Goal: Transaction & Acquisition: Download file/media

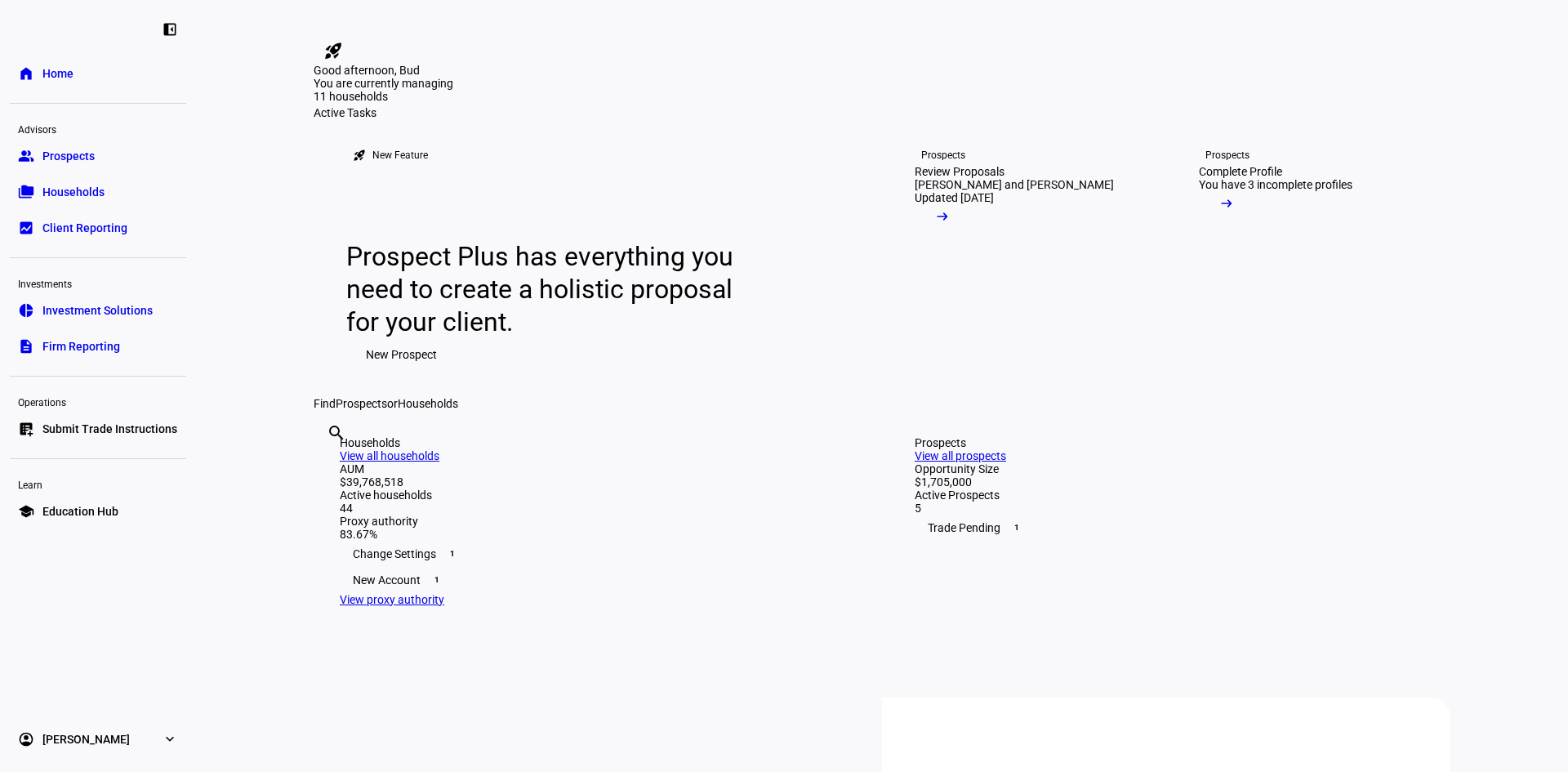
click at [76, 198] on span "Households" at bounding box center [73, 191] width 62 height 16
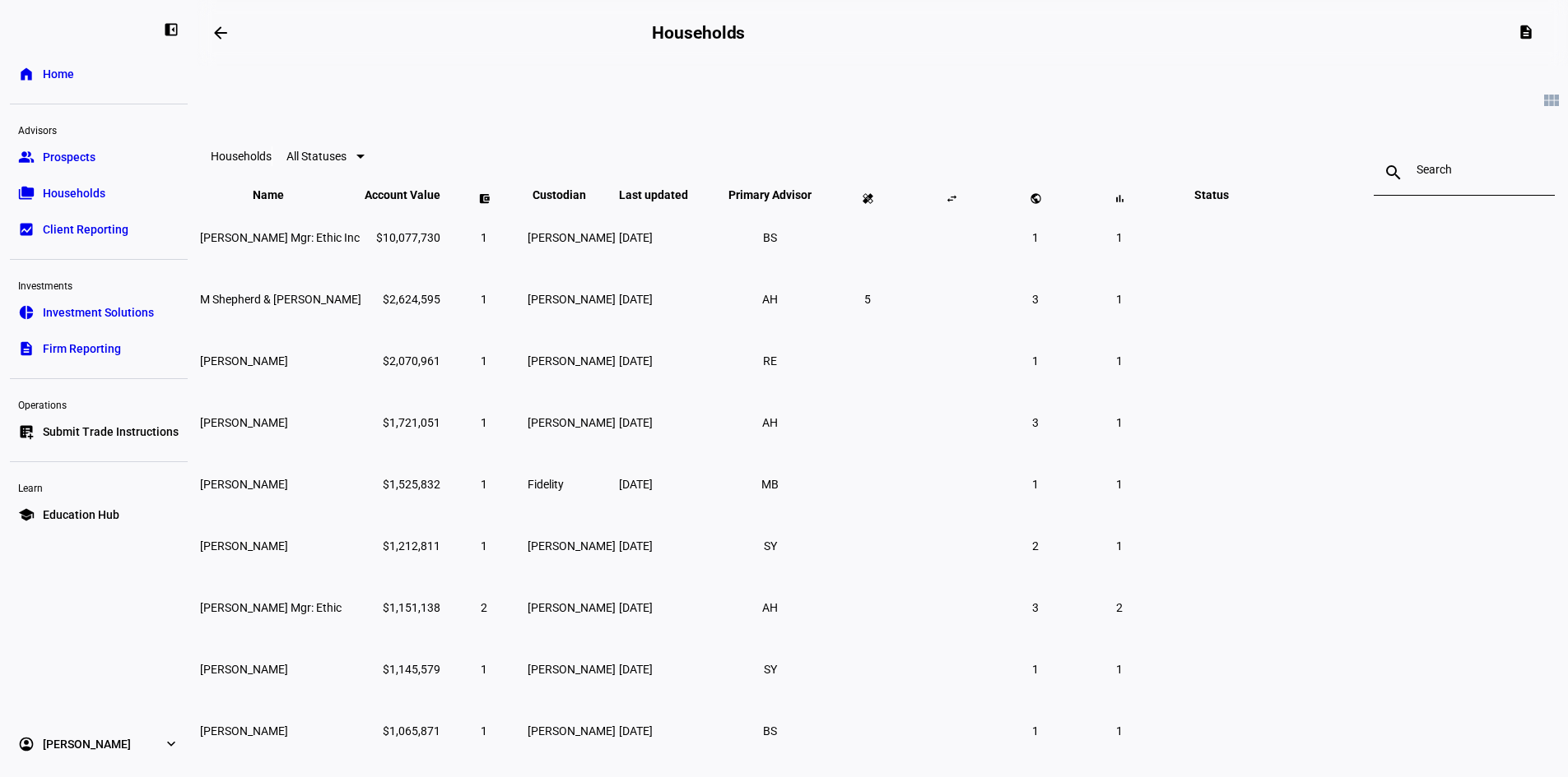
click at [75, 225] on span "Client Reporting" at bounding box center [85, 229] width 86 height 16
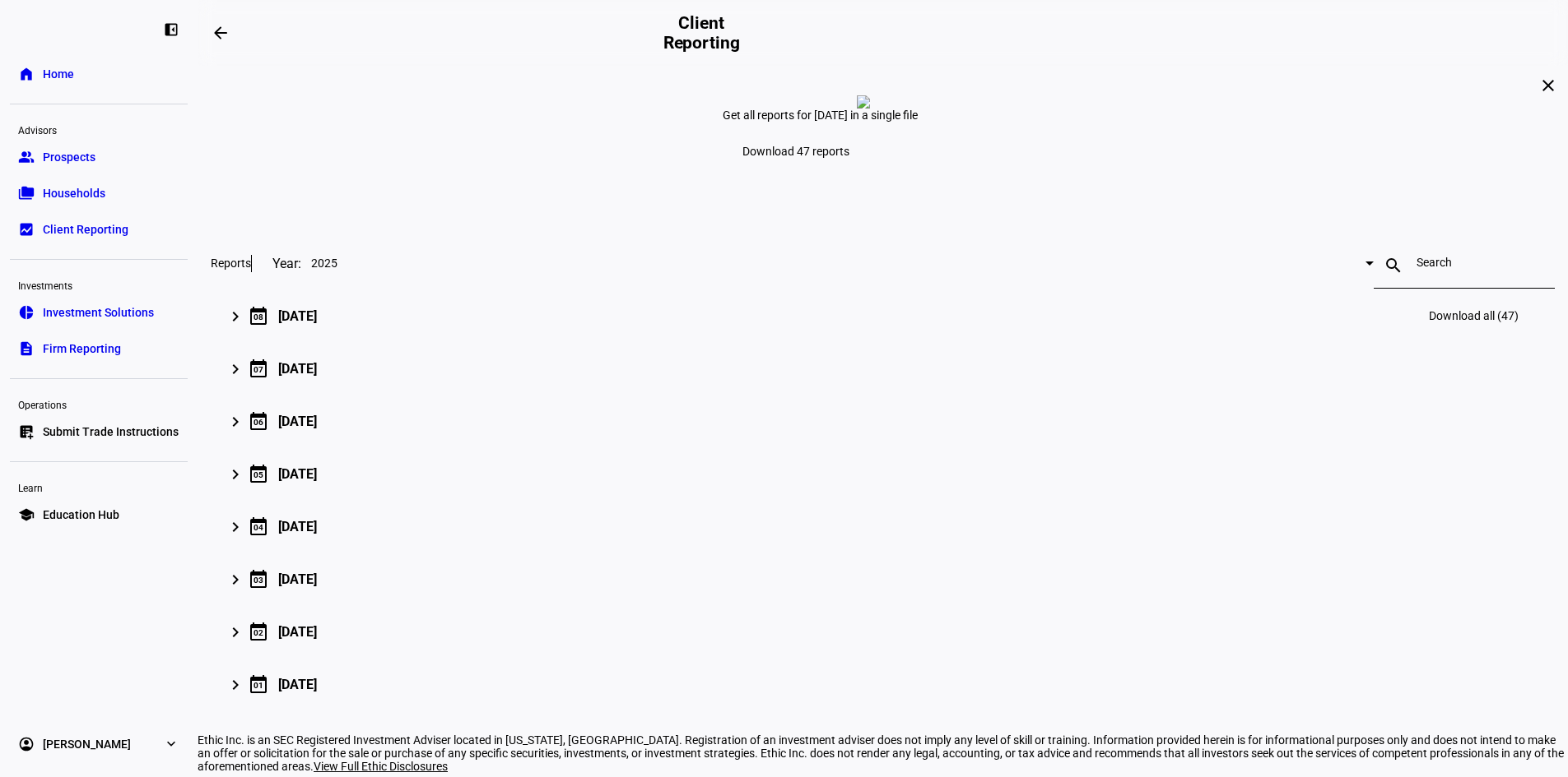
click at [422, 343] on mat-expansion-panel-header "keyboard_arrow_right calendar_today [DATE] Download all (47)" at bounding box center [882, 316] width 1344 height 53
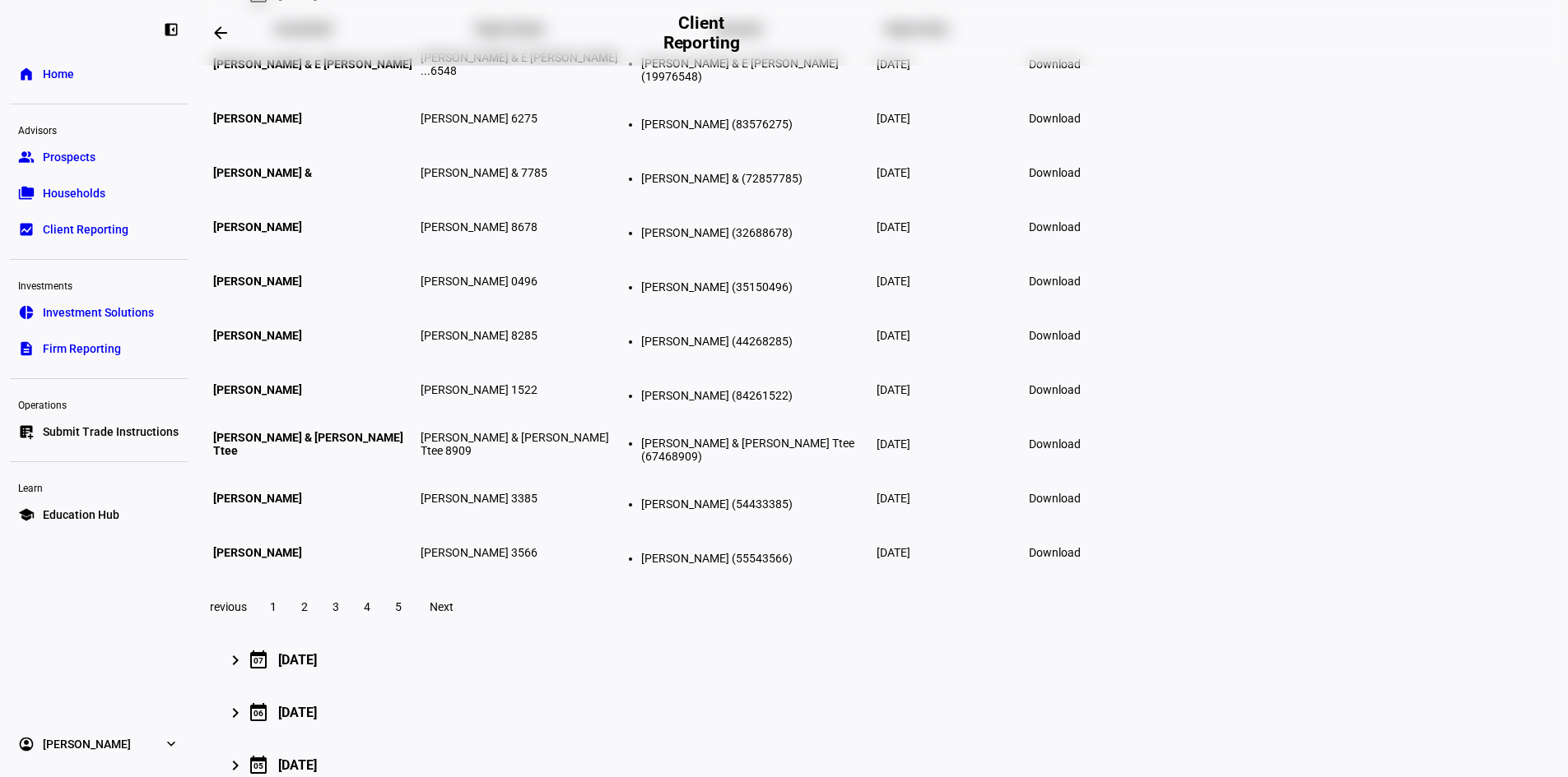
scroll to position [329, 0]
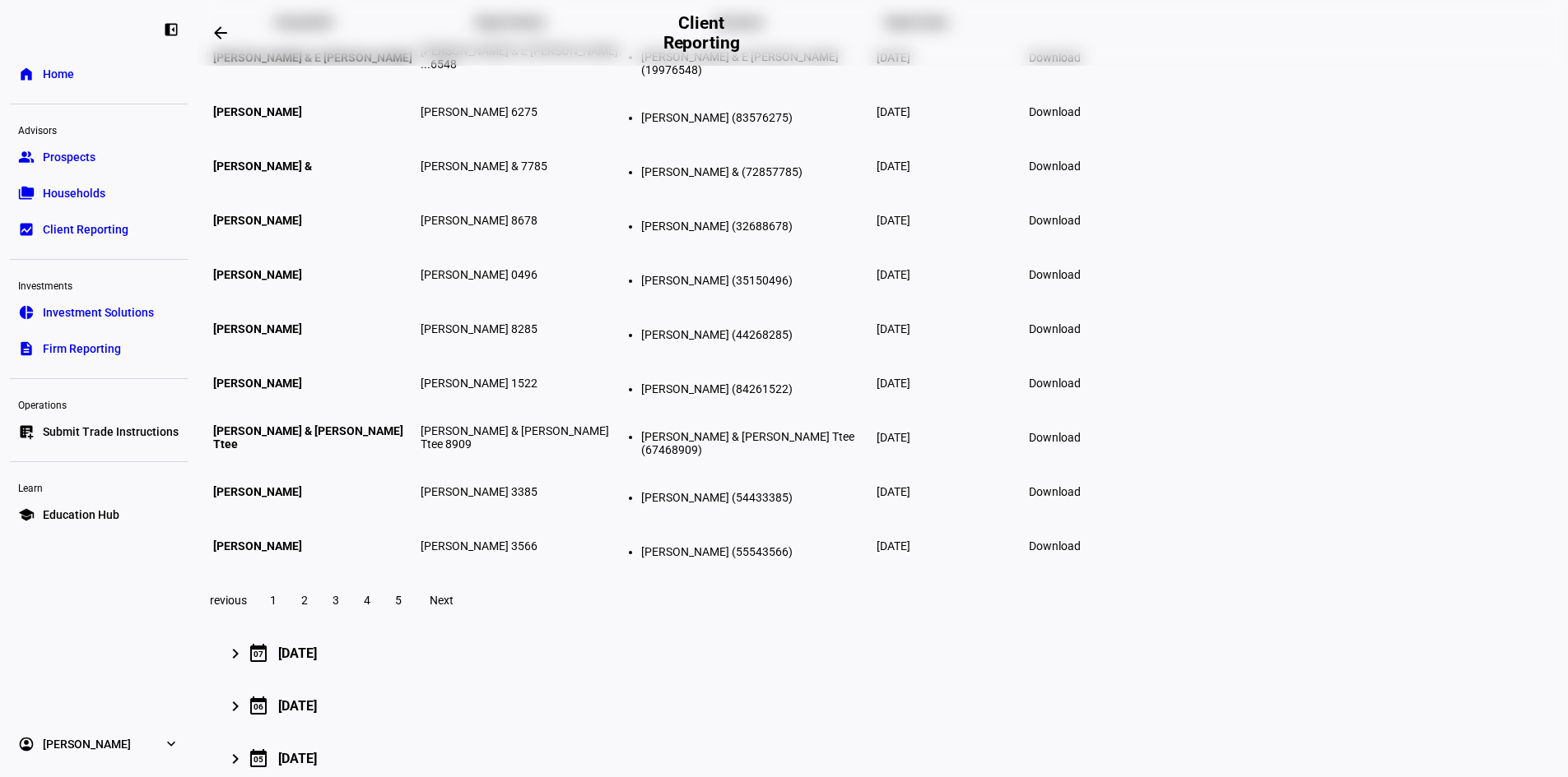
click at [308, 607] on span "2" at bounding box center [305, 600] width 7 height 13
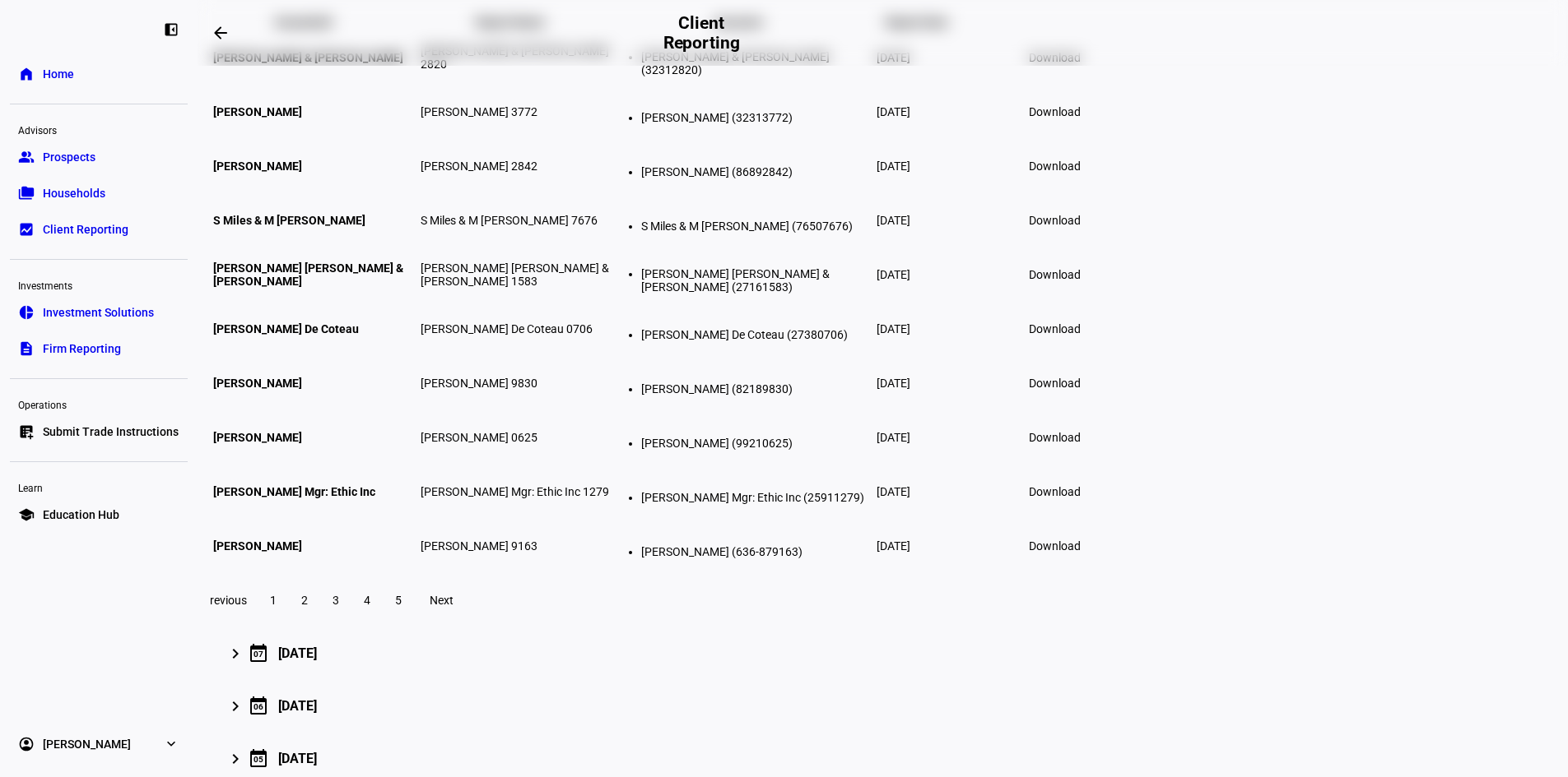
click at [302, 173] on span "[PERSON_NAME]" at bounding box center [258, 166] width 89 height 13
click at [1080, 173] on span "Download" at bounding box center [1055, 166] width 52 height 13
click at [1080, 499] on span "Download" at bounding box center [1055, 492] width 52 height 13
